Goal: Task Accomplishment & Management: Manage account settings

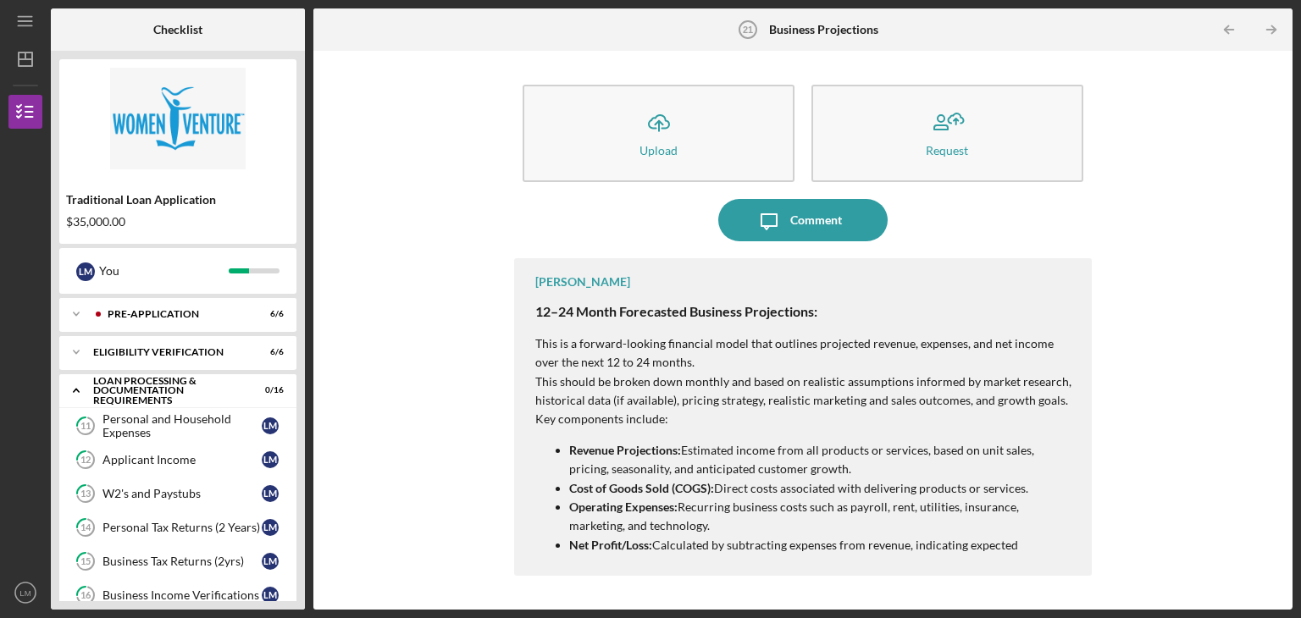
scroll to position [297, 0]
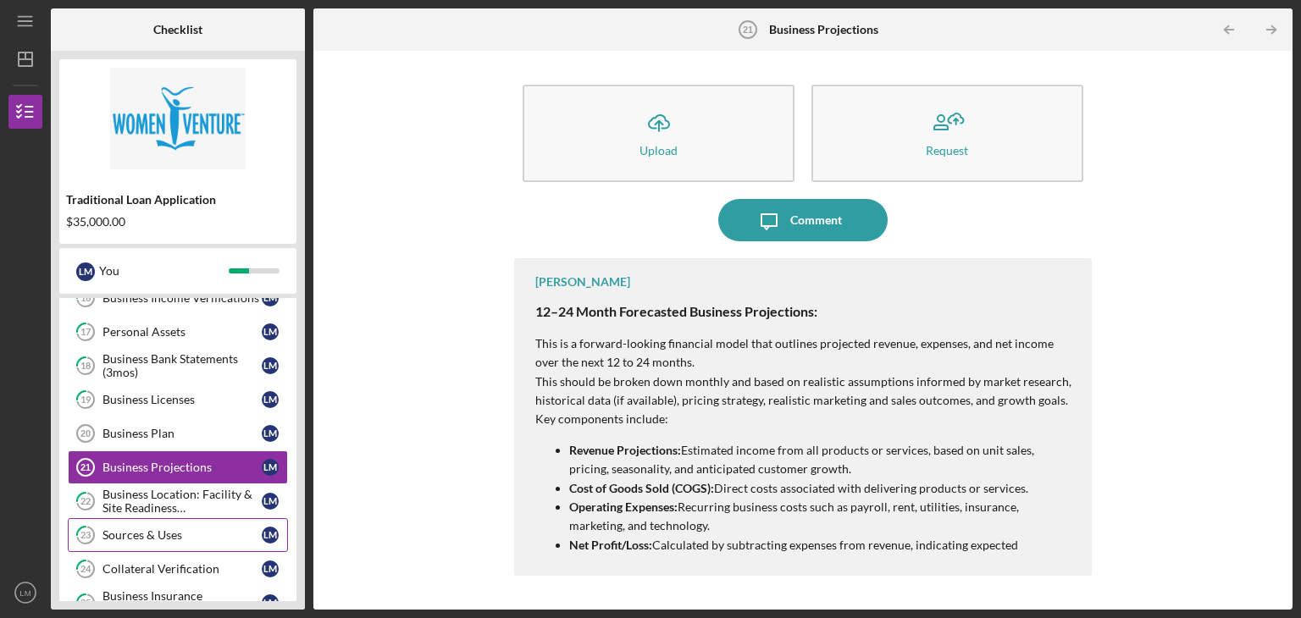
drag, startPoint x: 301, startPoint y: 450, endPoint x: 287, endPoint y: 533, distance: 83.4
drag, startPoint x: 287, startPoint y: 533, endPoint x: 203, endPoint y: 563, distance: 89.2
click at [203, 563] on div "Collateral Verification" at bounding box center [181, 569] width 159 height 14
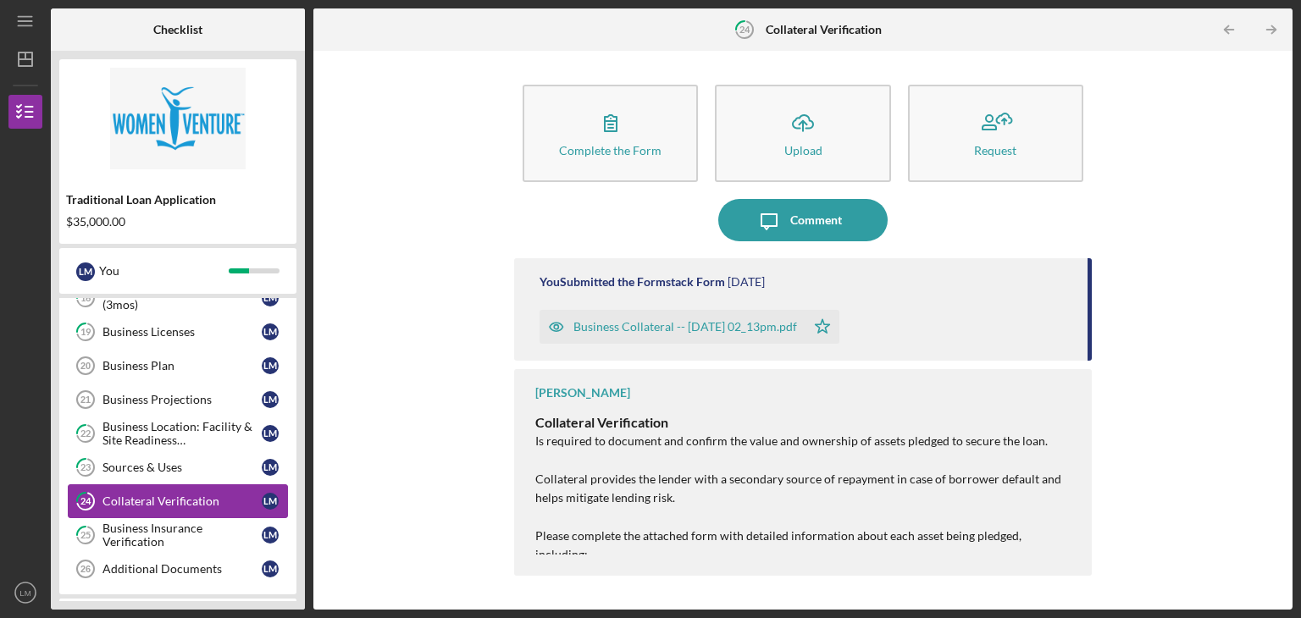
scroll to position [399, 0]
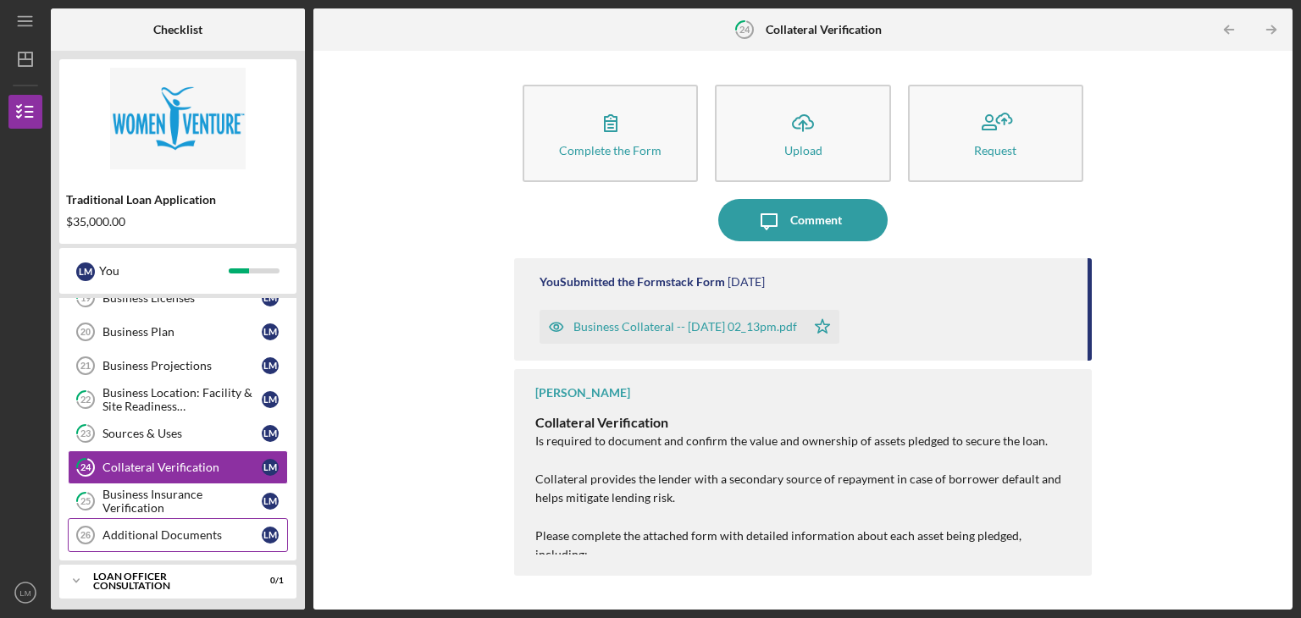
click at [191, 531] on div "Additional Documents" at bounding box center [181, 535] width 159 height 14
